Goal: Transaction & Acquisition: Book appointment/travel/reservation

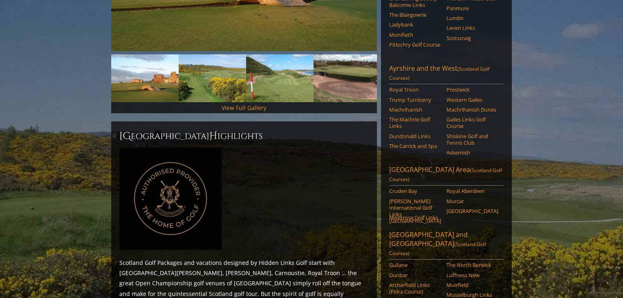
scroll to position [294, 0]
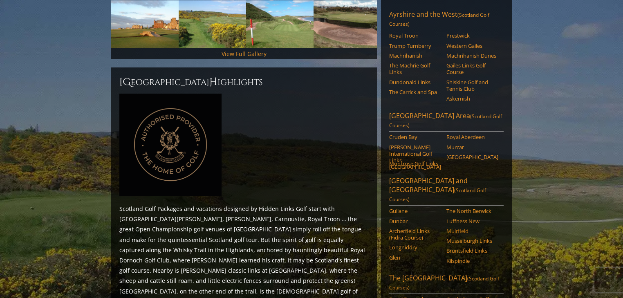
click at [459, 228] on link "Muirfield" at bounding box center [472, 231] width 52 height 7
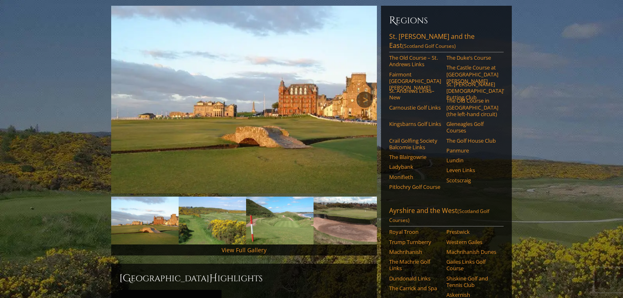
click at [368, 92] on link "Next" at bounding box center [364, 100] width 16 height 16
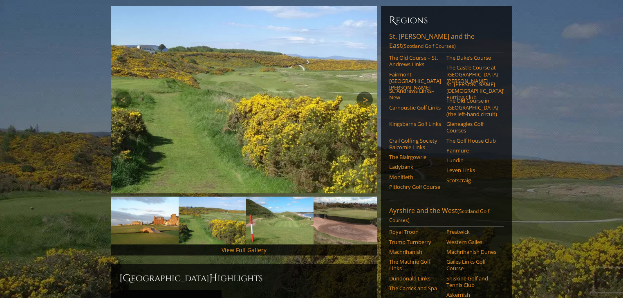
click at [367, 92] on link "Next" at bounding box center [364, 100] width 16 height 16
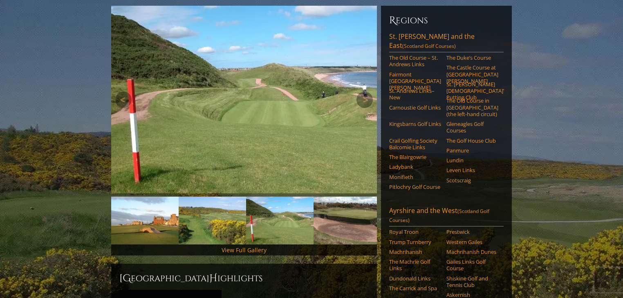
click at [266, 99] on img at bounding box center [244, 100] width 266 height 188
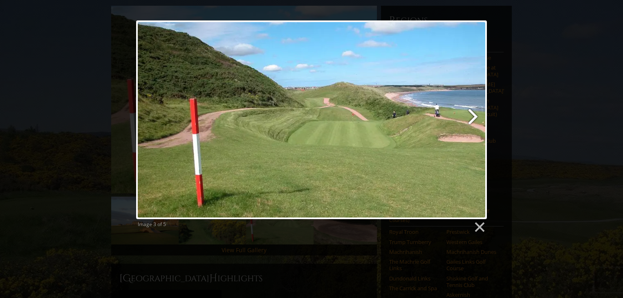
click at [469, 114] on link at bounding box center [374, 119] width 224 height 199
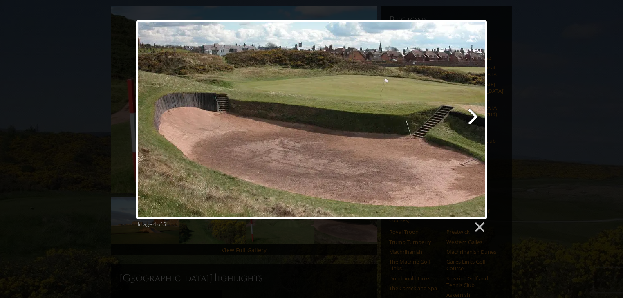
click at [472, 114] on link at bounding box center [374, 119] width 224 height 199
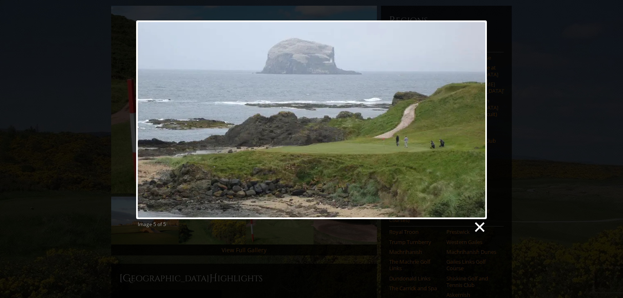
click at [479, 229] on link at bounding box center [479, 227] width 12 height 12
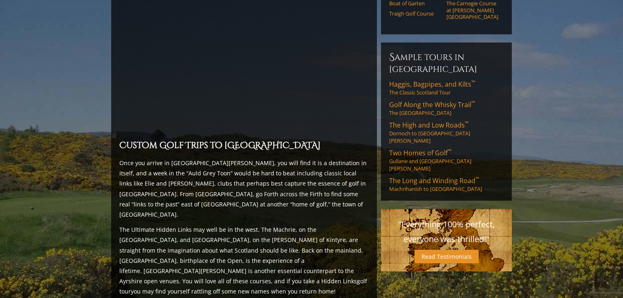
scroll to position [654, 0]
